Goal: Task Accomplishment & Management: Manage account settings

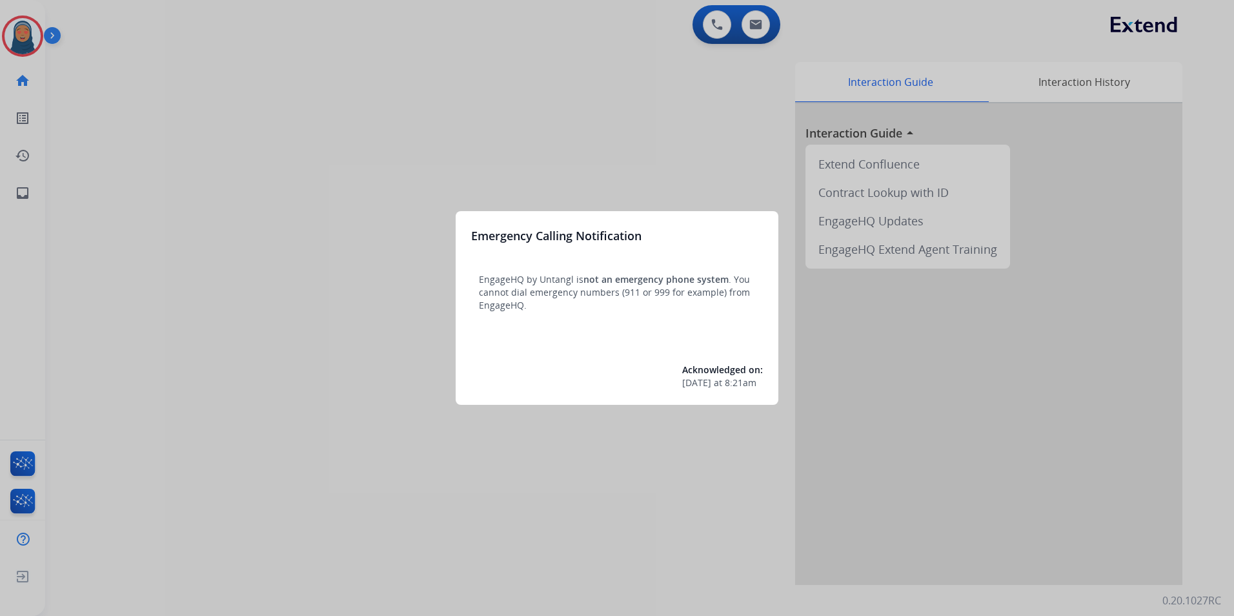
click at [19, 35] on div at bounding box center [617, 308] width 1234 height 616
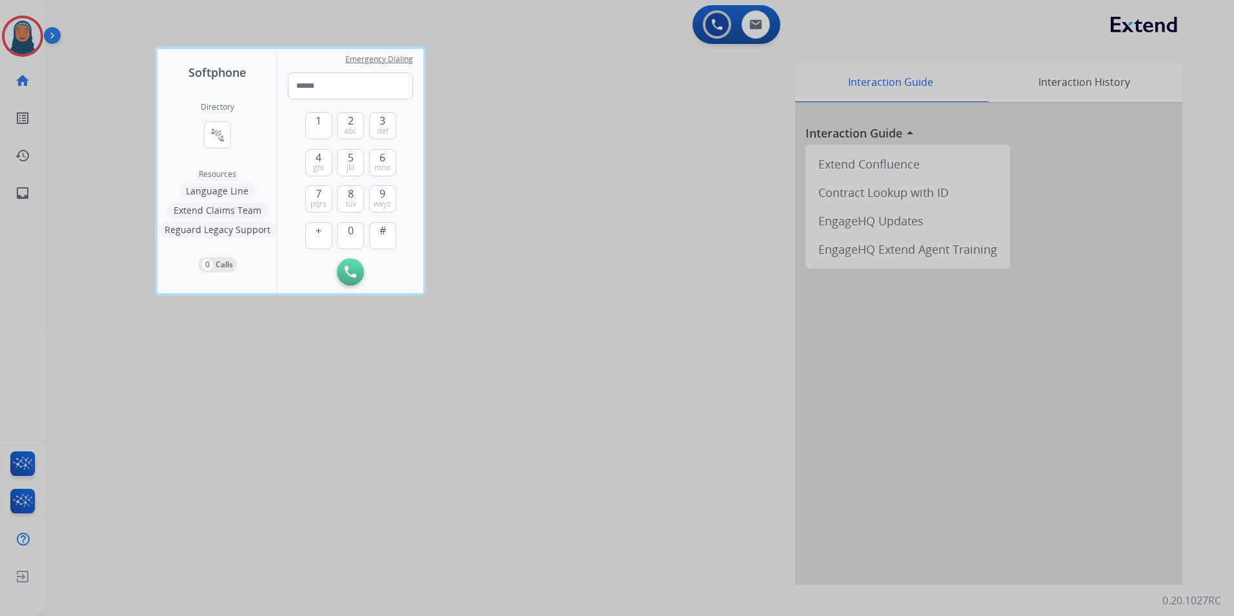
click at [28, 30] on div at bounding box center [617, 308] width 1234 height 616
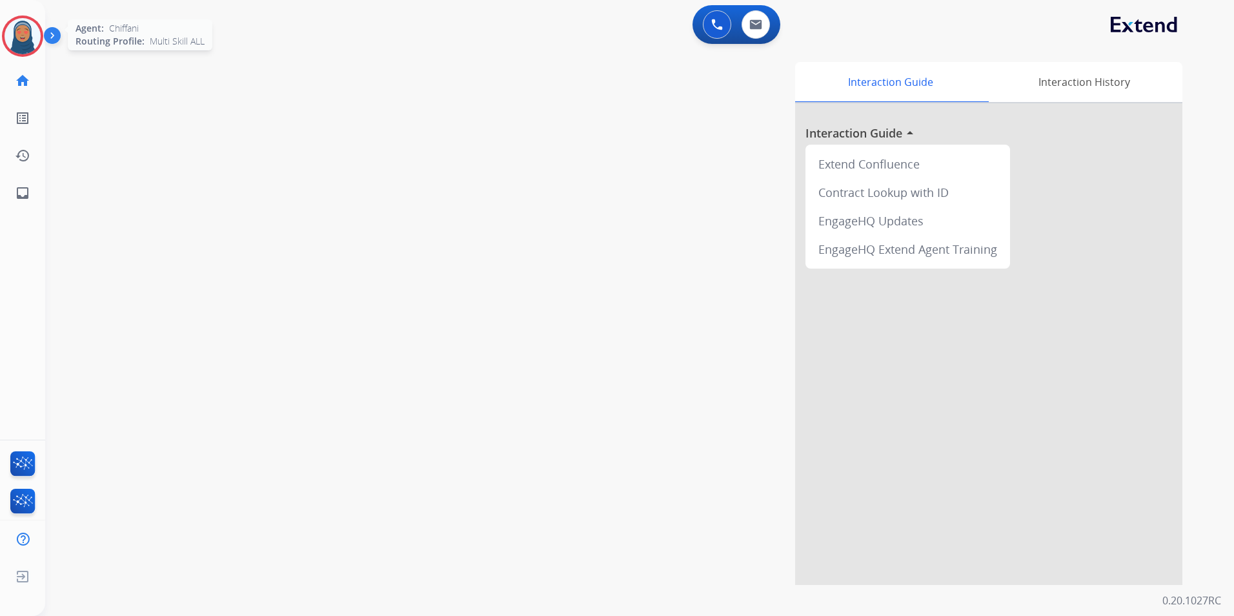
drag, startPoint x: 25, startPoint y: 34, endPoint x: 64, endPoint y: 43, distance: 40.4
click at [25, 34] on img at bounding box center [23, 36] width 36 height 36
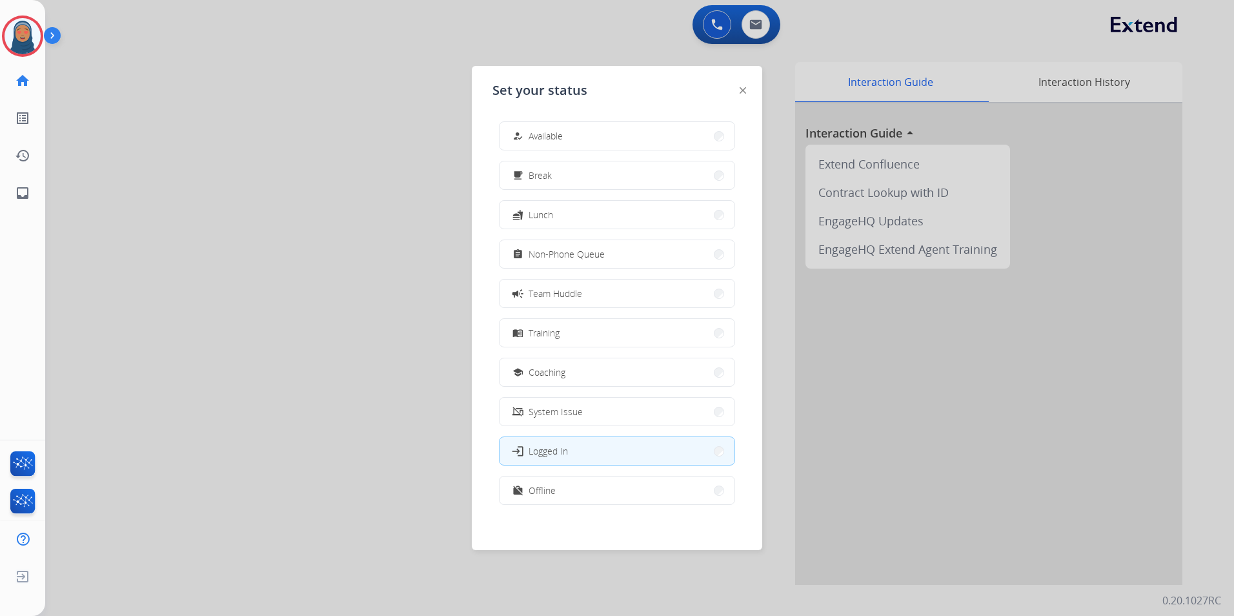
drag, startPoint x: 639, startPoint y: 139, endPoint x: 726, endPoint y: 143, distance: 86.6
click at [641, 139] on button "how_to_reg Available" at bounding box center [616, 136] width 235 height 28
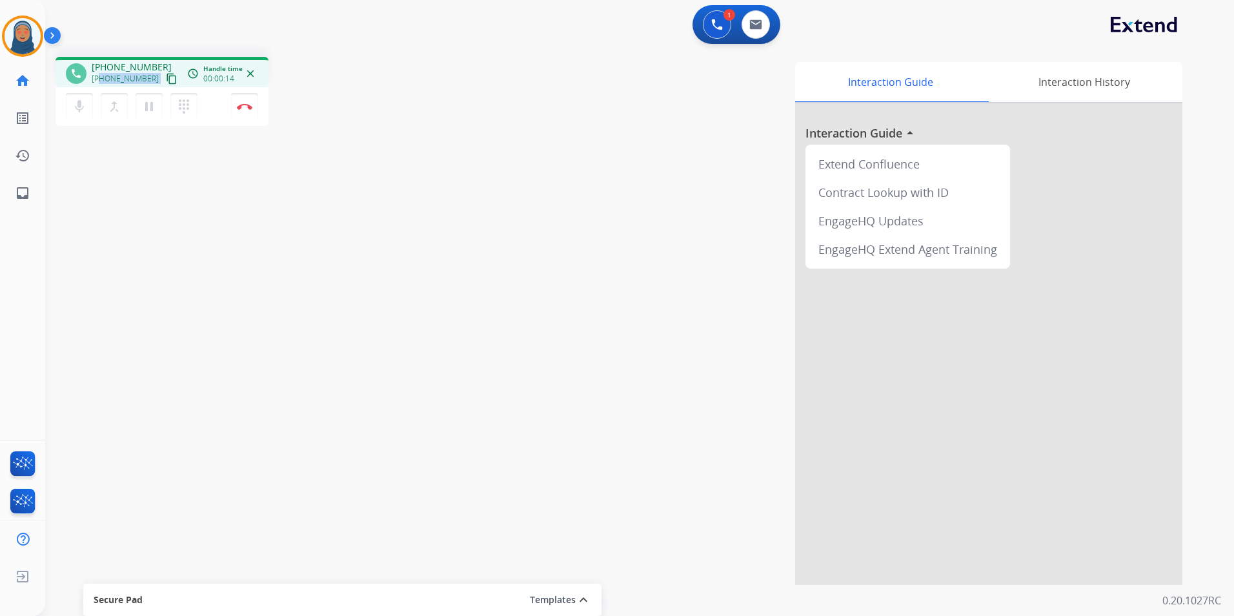
drag, startPoint x: 148, startPoint y: 85, endPoint x: 99, endPoint y: 84, distance: 49.0
click at [99, 84] on div "[PHONE_NUMBER] content_copy" at bounding box center [136, 78] width 88 height 15
copy div "2408385916 content_copy access_time Call metrics Queue 00:10 Hold 00:00 Talk 00…"
click at [245, 108] on img at bounding box center [244, 106] width 15 height 6
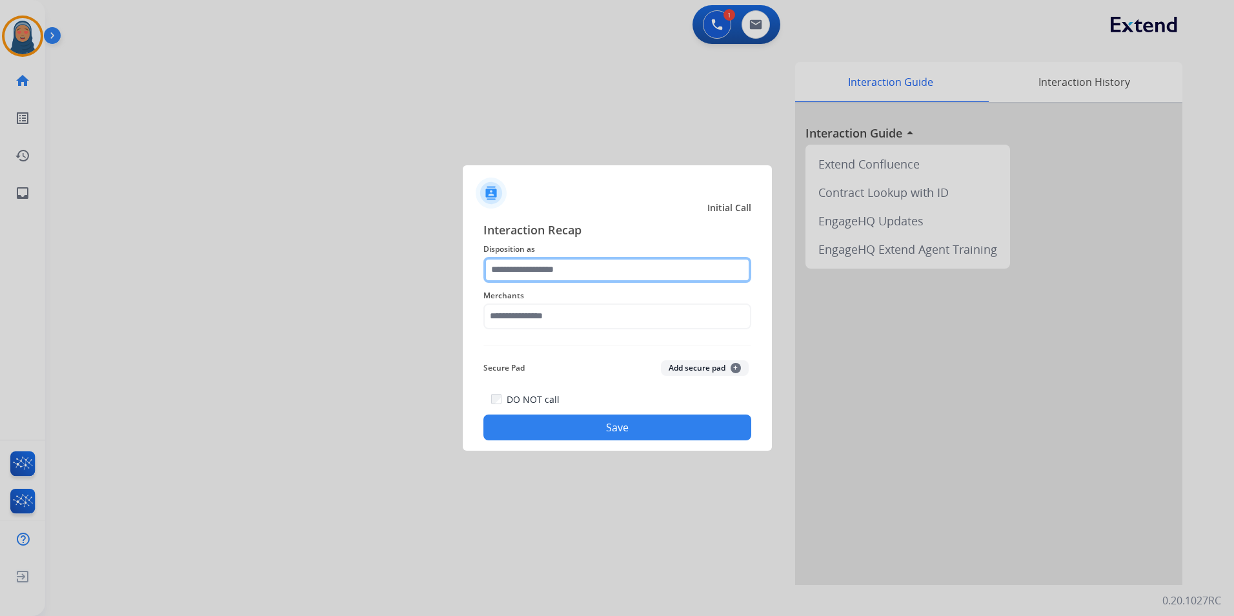
click at [605, 274] on input "text" at bounding box center [617, 270] width 268 height 26
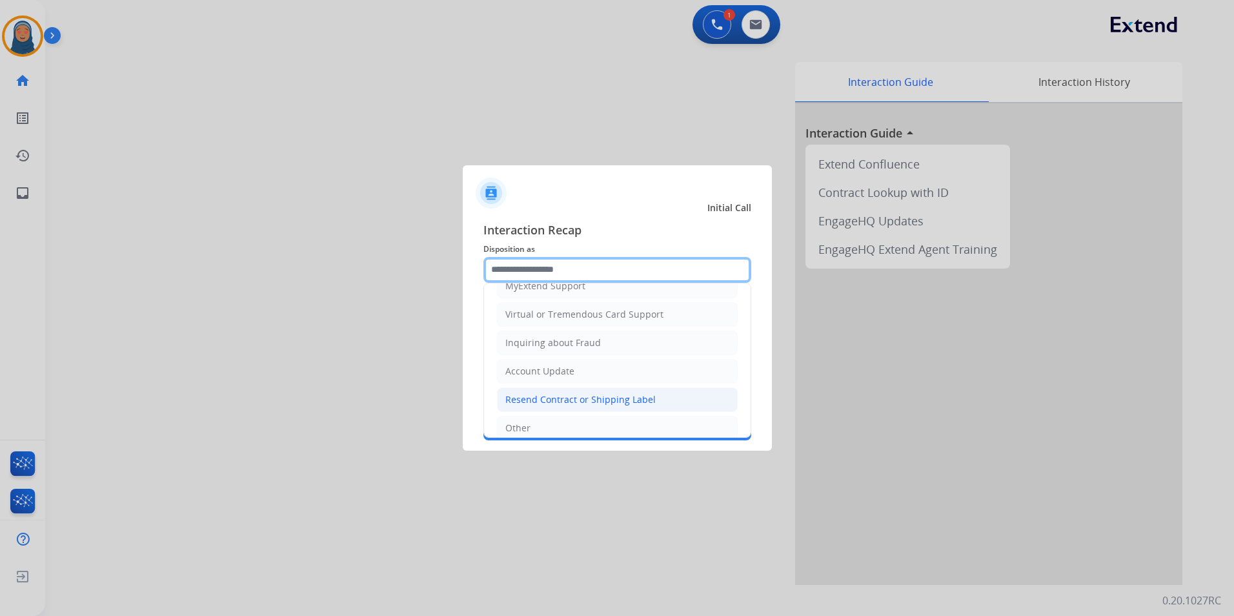
scroll to position [194, 0]
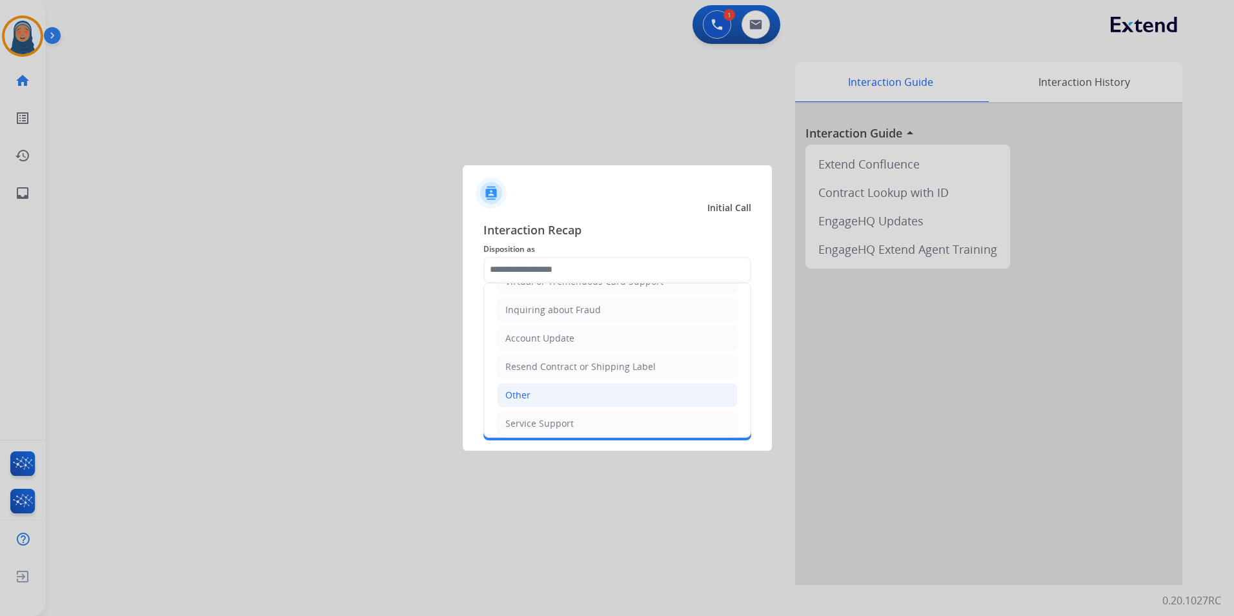
click at [524, 399] on div "Other" at bounding box center [517, 394] width 25 height 13
type input "*****"
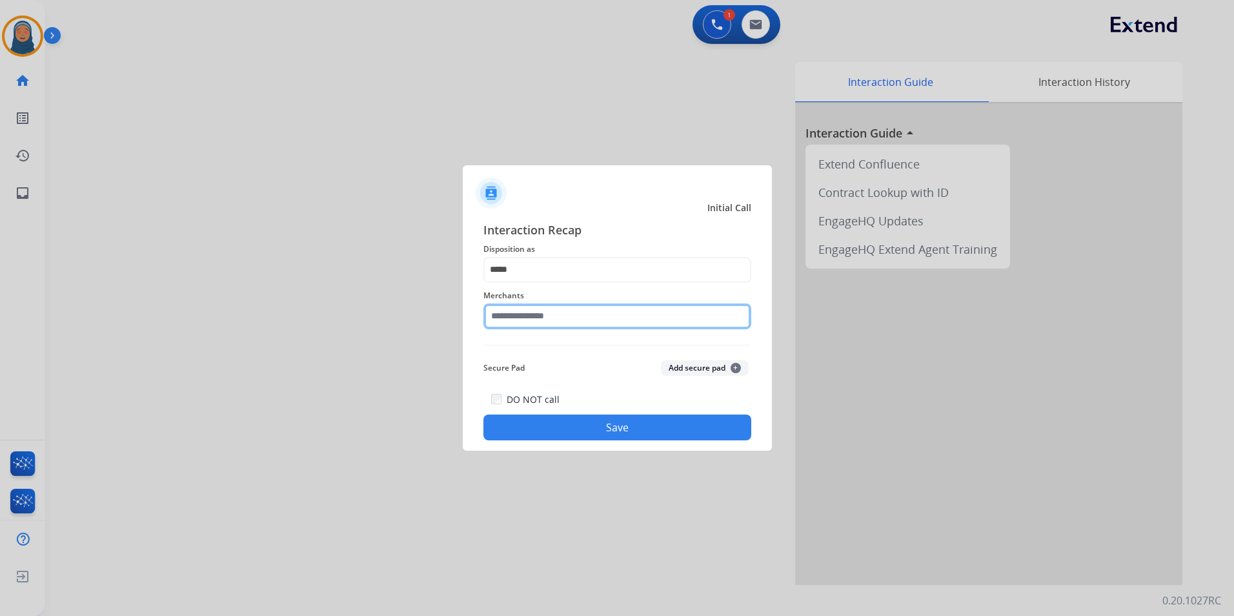
click at [550, 316] on input "text" at bounding box center [617, 316] width 268 height 26
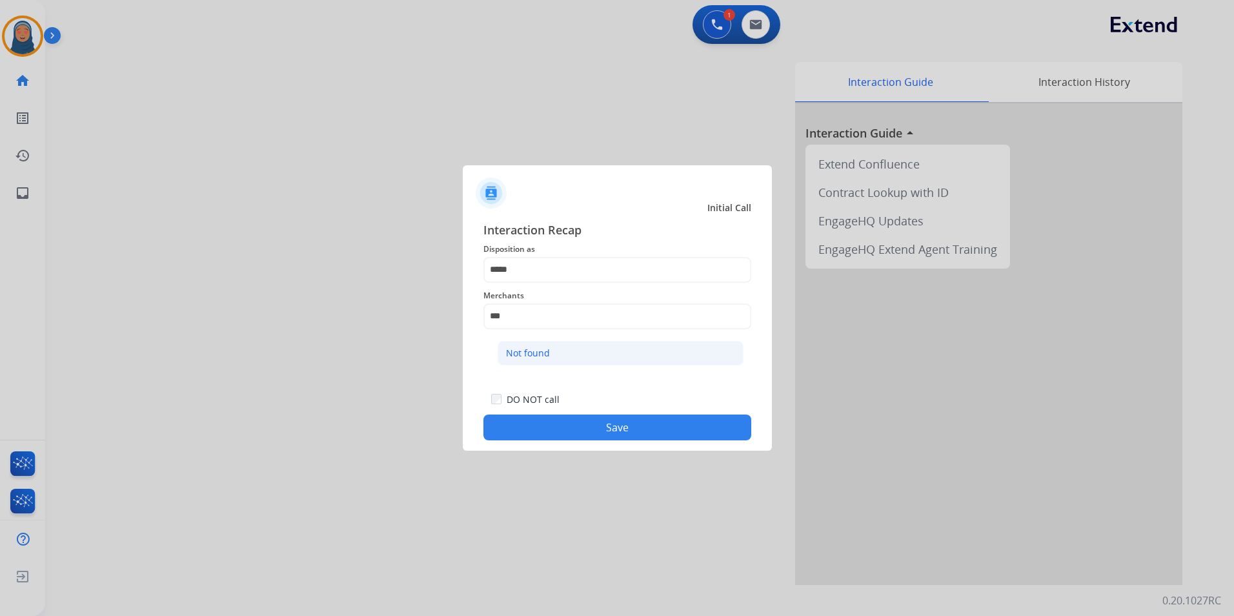
click at [557, 356] on li "Not found" at bounding box center [620, 353] width 246 height 25
type input "*********"
click at [622, 438] on button "Save" at bounding box center [617, 427] width 268 height 26
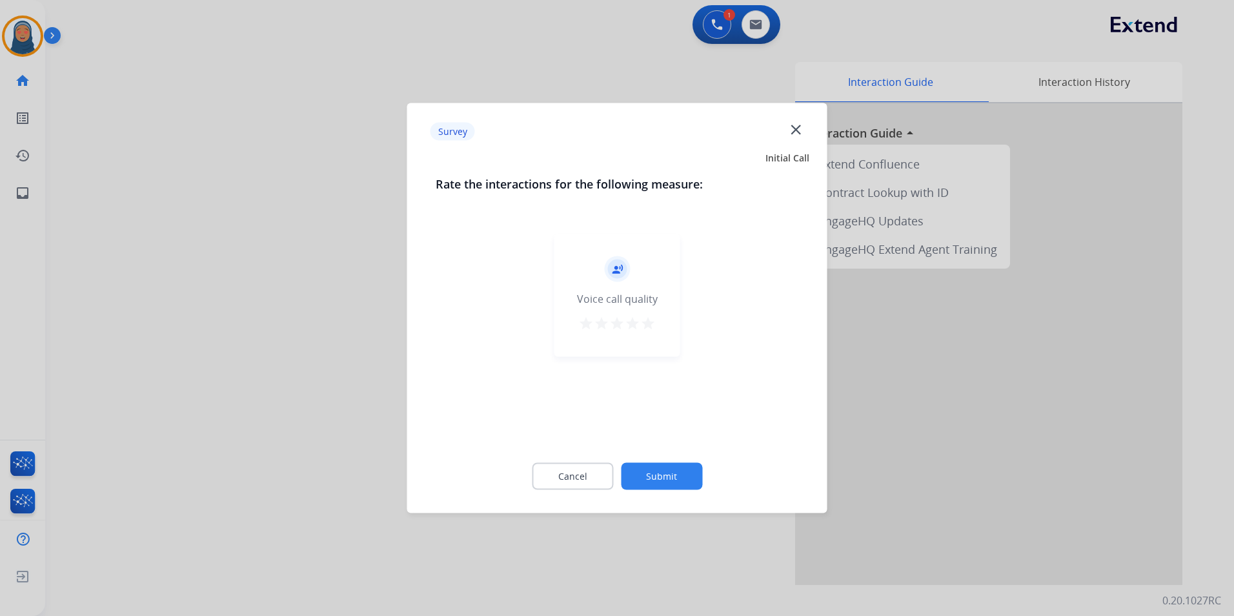
click at [661, 468] on button "Submit" at bounding box center [661, 476] width 81 height 27
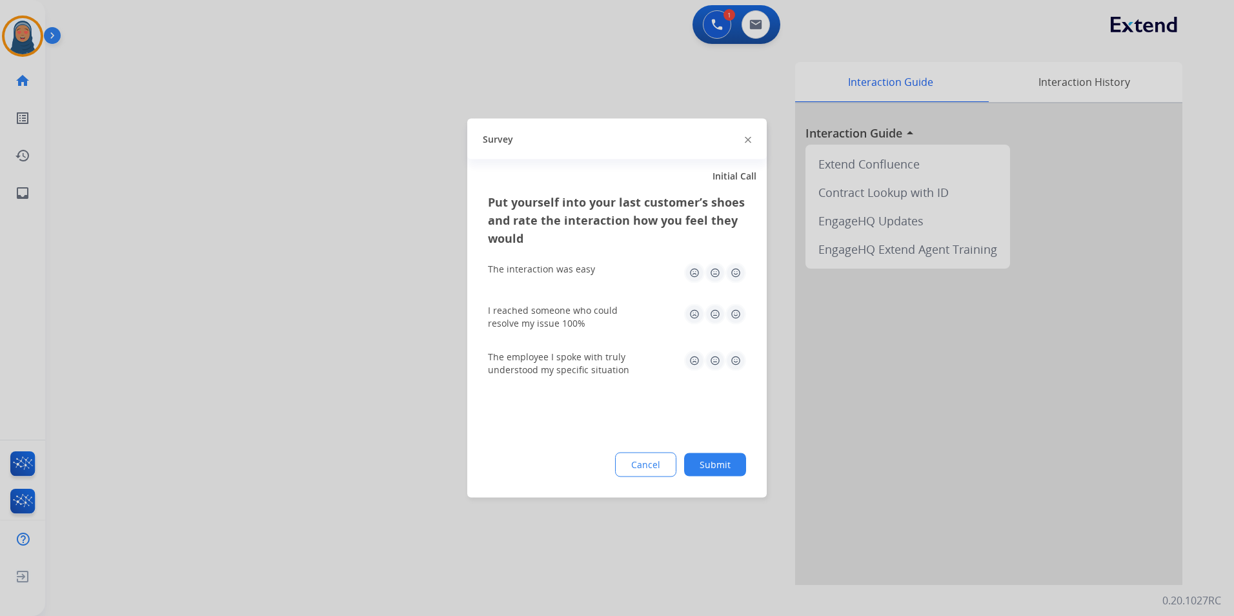
click at [717, 471] on button "Submit" at bounding box center [715, 464] width 62 height 23
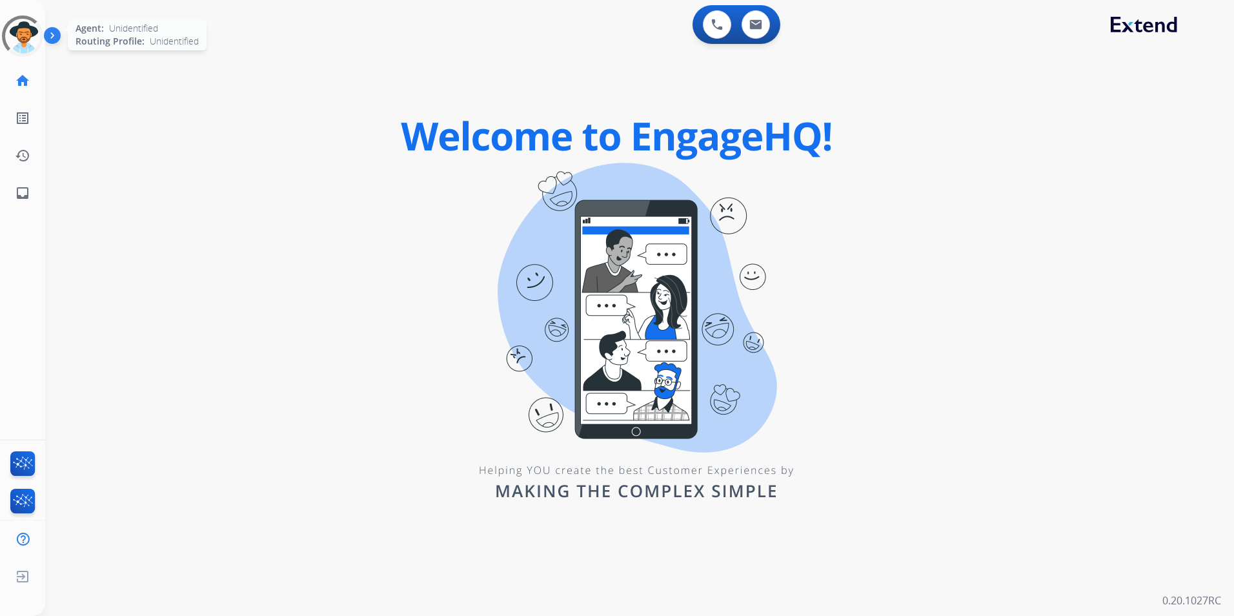
click at [21, 31] on div at bounding box center [22, 35] width 41 height 41
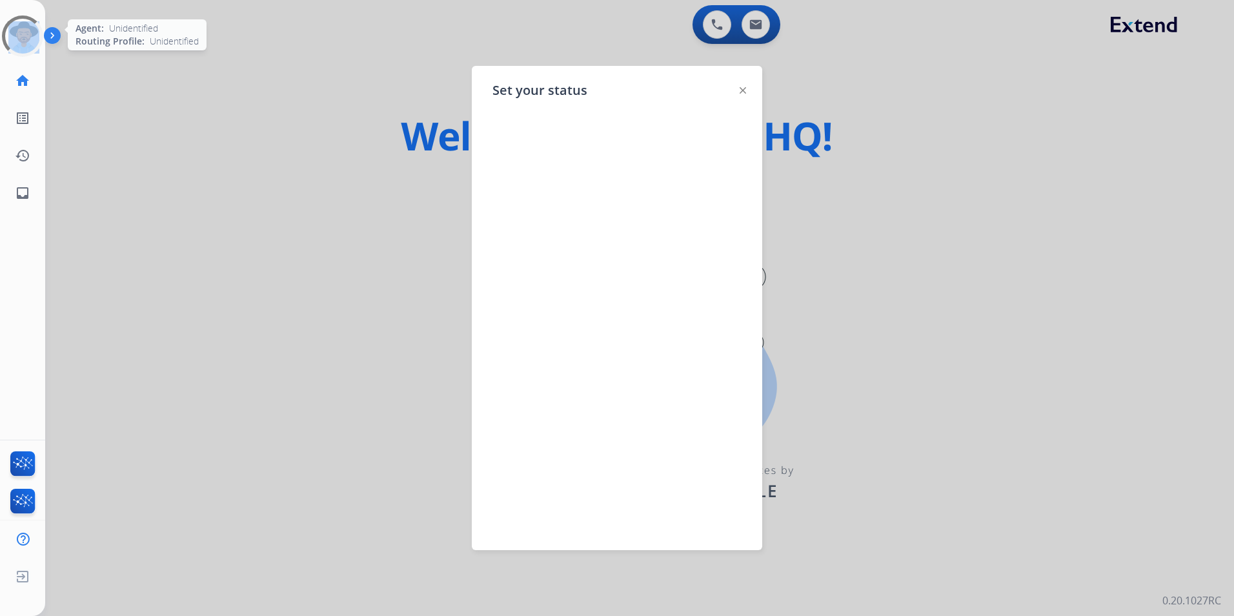
click at [21, 31] on div at bounding box center [22, 35] width 41 height 41
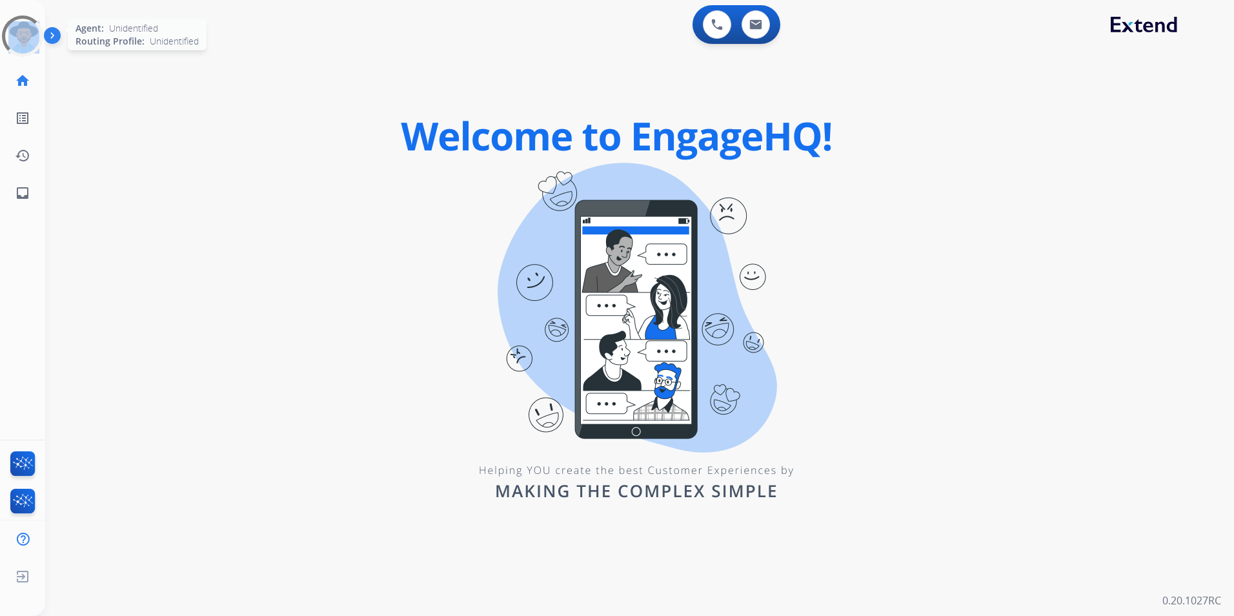
click at [22, 31] on div at bounding box center [22, 35] width 41 height 41
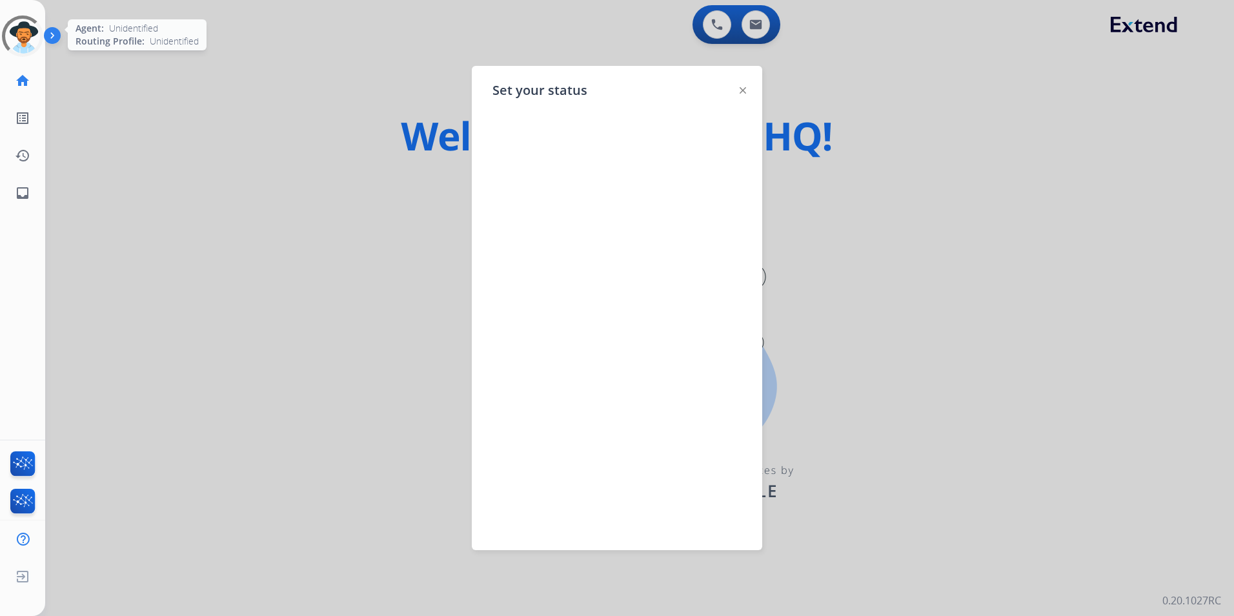
click at [22, 31] on div at bounding box center [22, 35] width 51 height 51
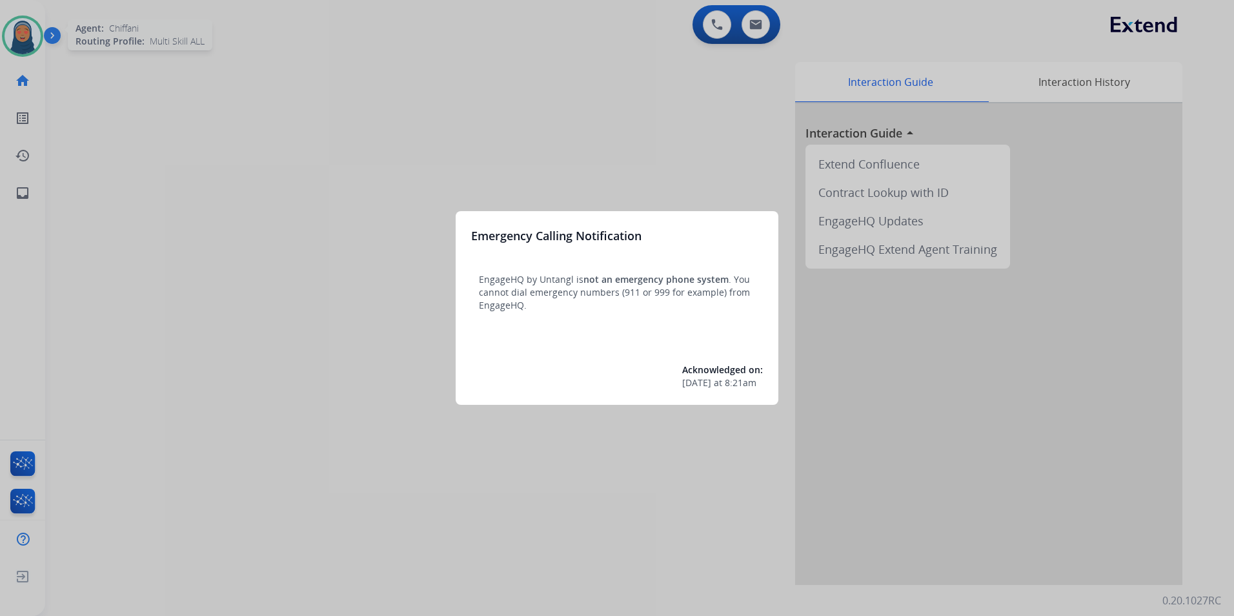
click at [22, 31] on div at bounding box center [617, 308] width 1234 height 616
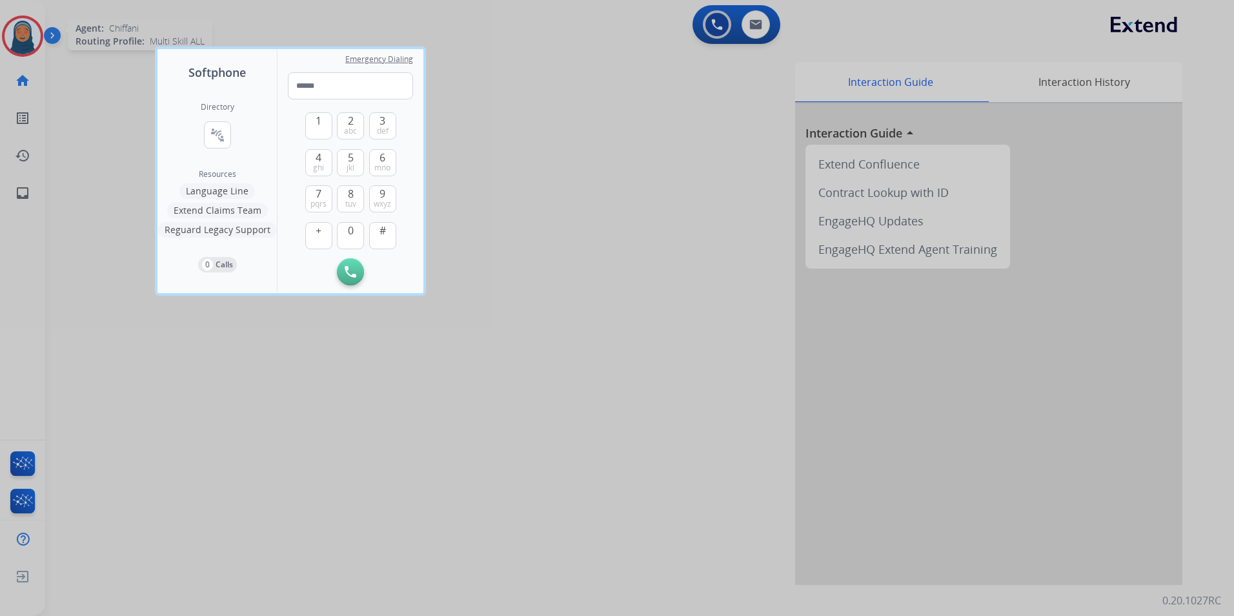
click at [21, 37] on div at bounding box center [617, 308] width 1234 height 616
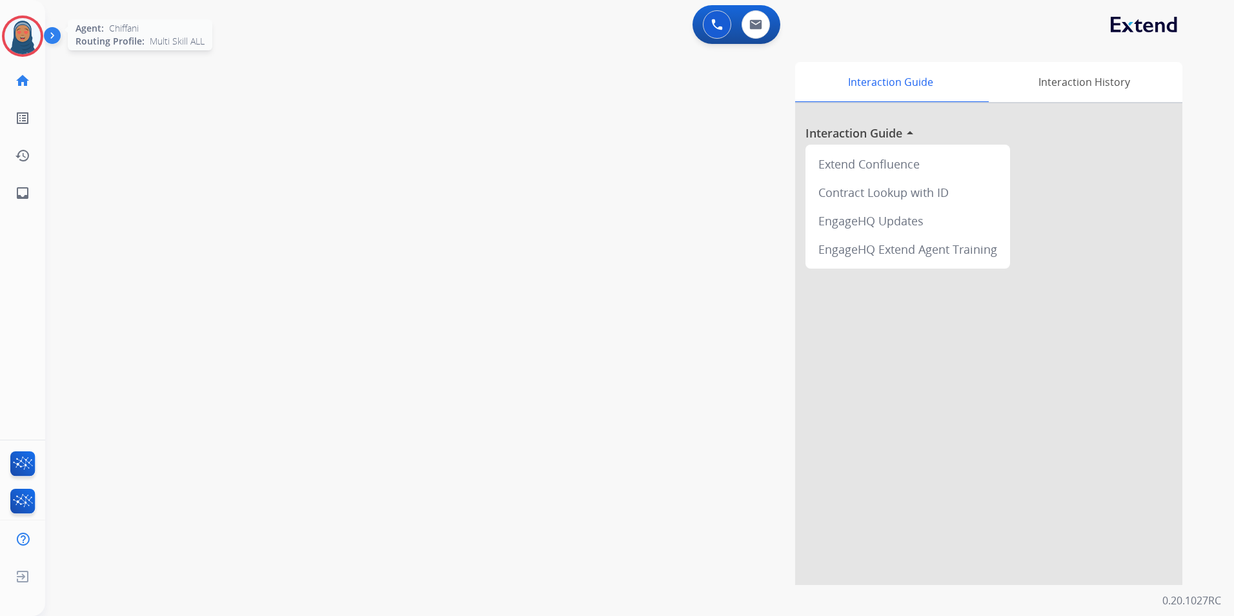
click at [21, 37] on img at bounding box center [23, 36] width 36 height 36
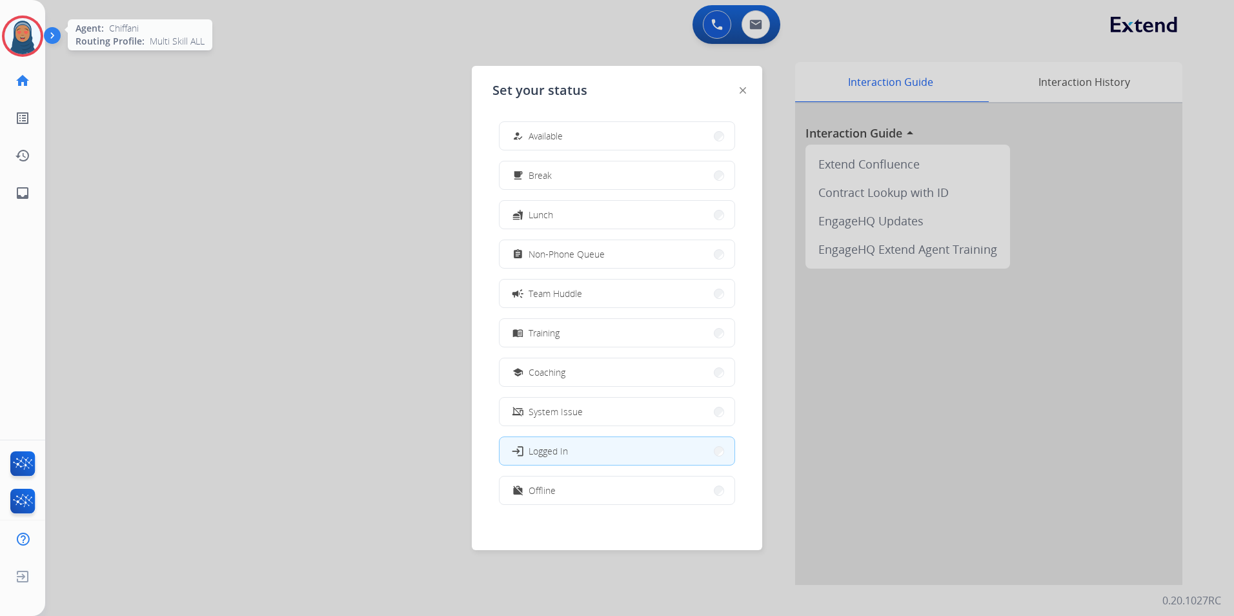
click at [654, 128] on button "how_to_reg Available" at bounding box center [616, 136] width 235 height 28
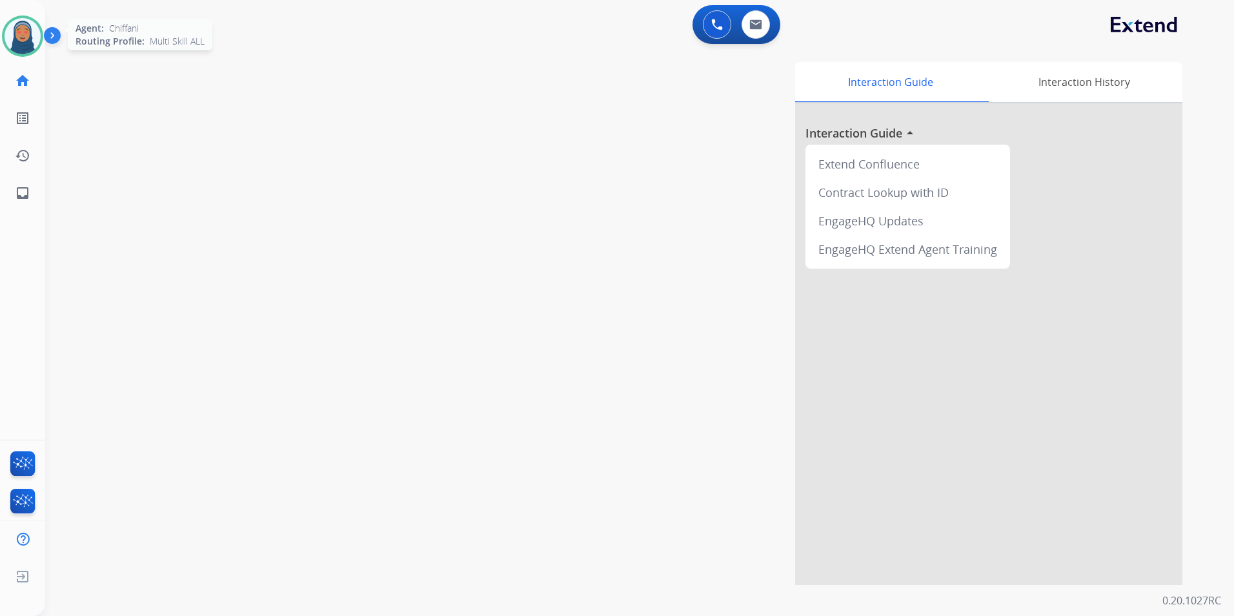
drag, startPoint x: 30, startPoint y: 43, endPoint x: 42, endPoint y: 43, distance: 12.3
click at [30, 43] on img at bounding box center [23, 36] width 36 height 36
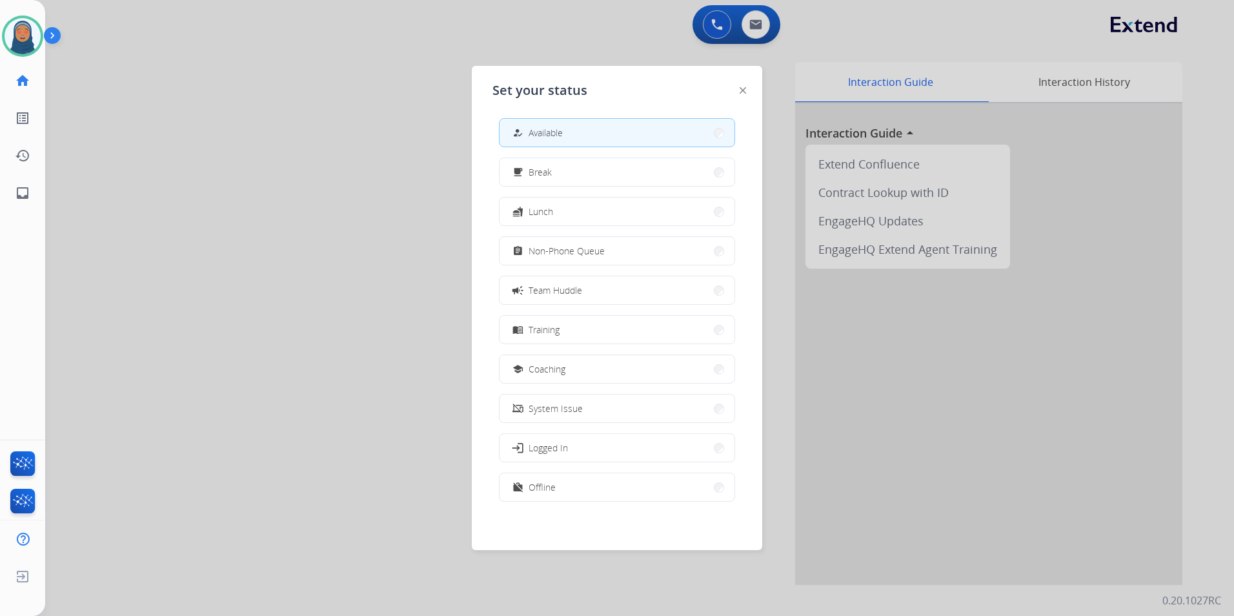
scroll to position [4, 0]
click at [572, 491] on button "work_off Offline" at bounding box center [616, 486] width 235 height 28
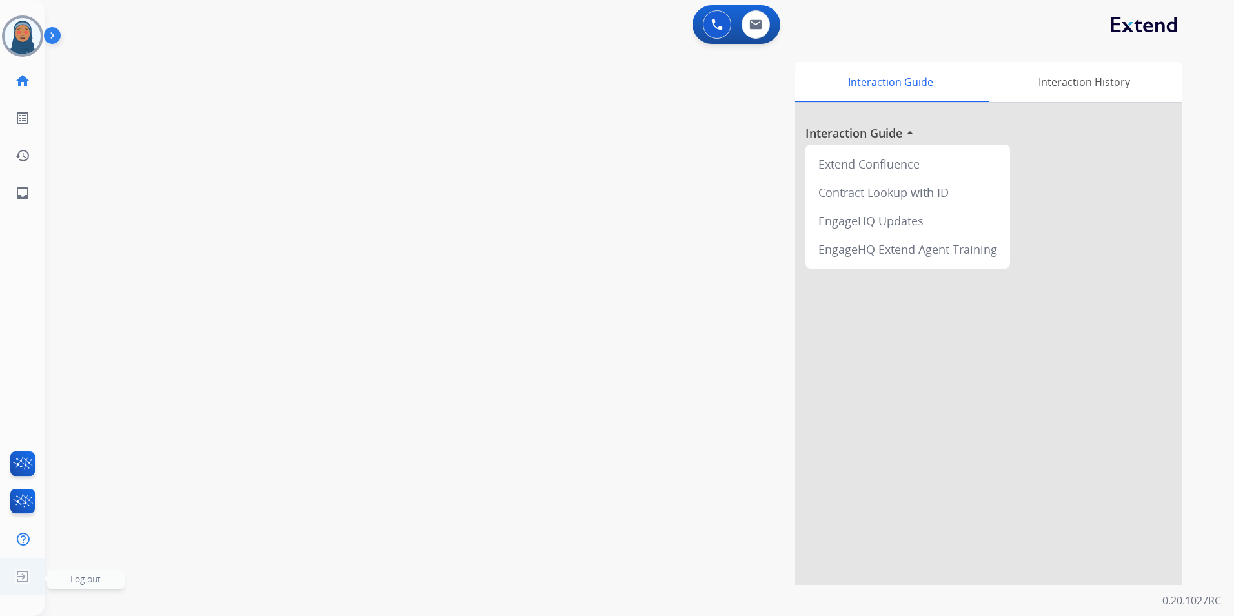
click at [68, 576] on span "Log out" at bounding box center [85, 578] width 77 height 19
